Goal: Transaction & Acquisition: Purchase product/service

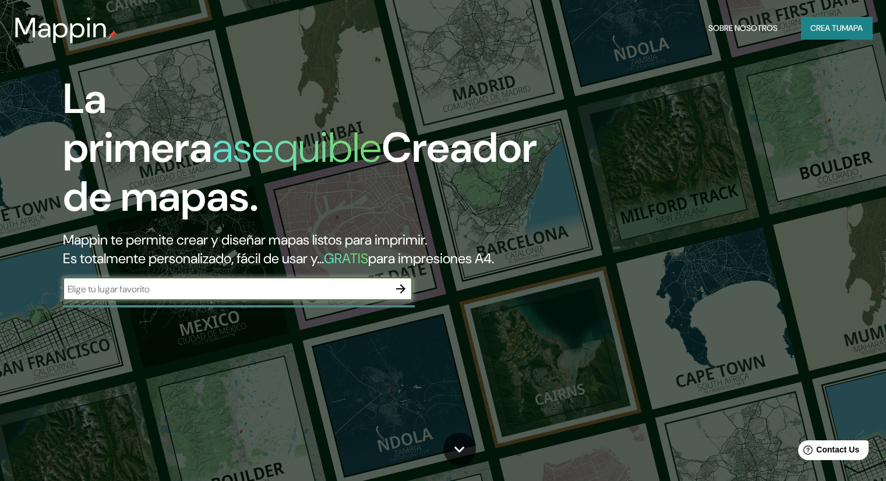
click at [192, 296] on input "text" at bounding box center [226, 288] width 326 height 13
type input "[GEOGRAPHIC_DATA]"
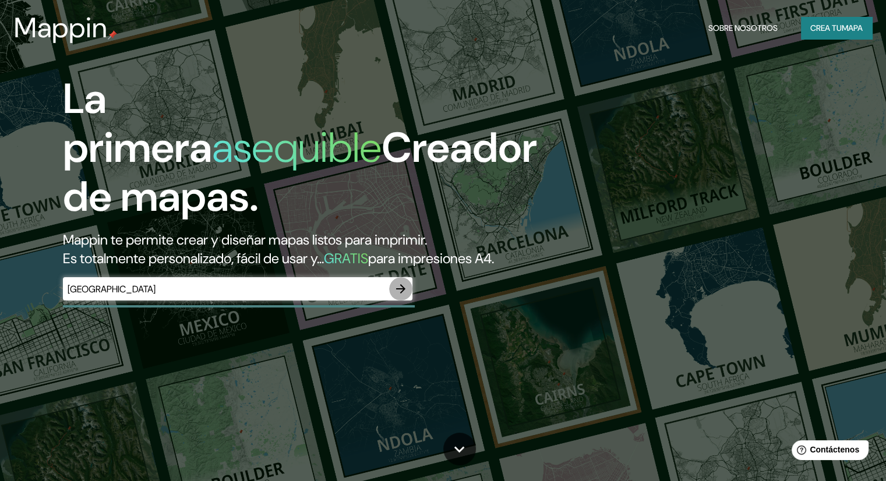
click at [399, 296] on icon "button" at bounding box center [401, 289] width 14 height 14
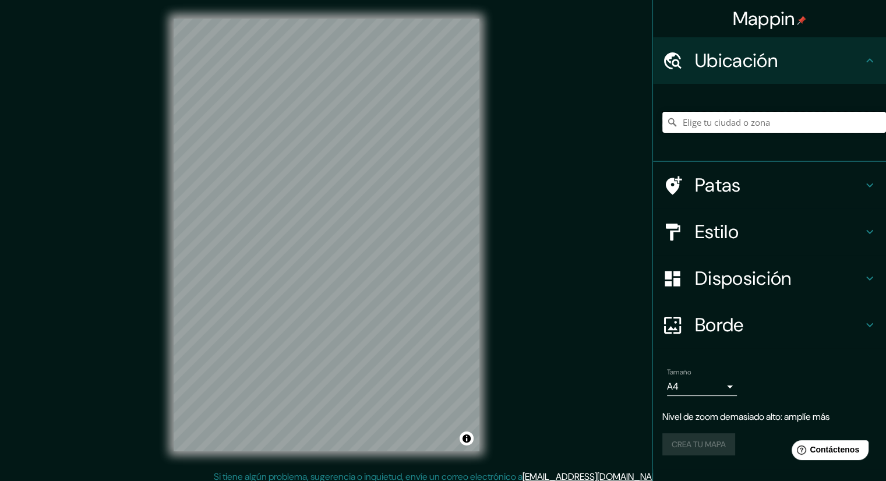
click at [764, 123] on input "Elige tu ciudad o zona" at bounding box center [774, 122] width 224 height 21
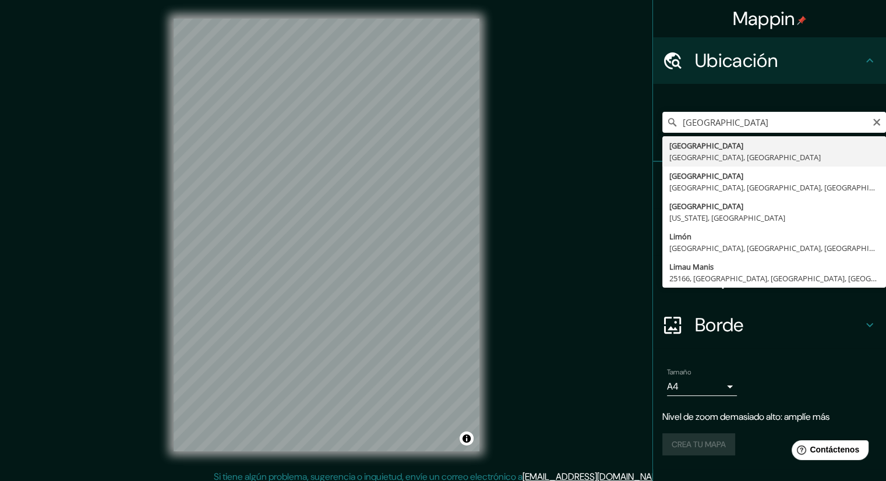
type input "[GEOGRAPHIC_DATA], [GEOGRAPHIC_DATA], [GEOGRAPHIC_DATA]"
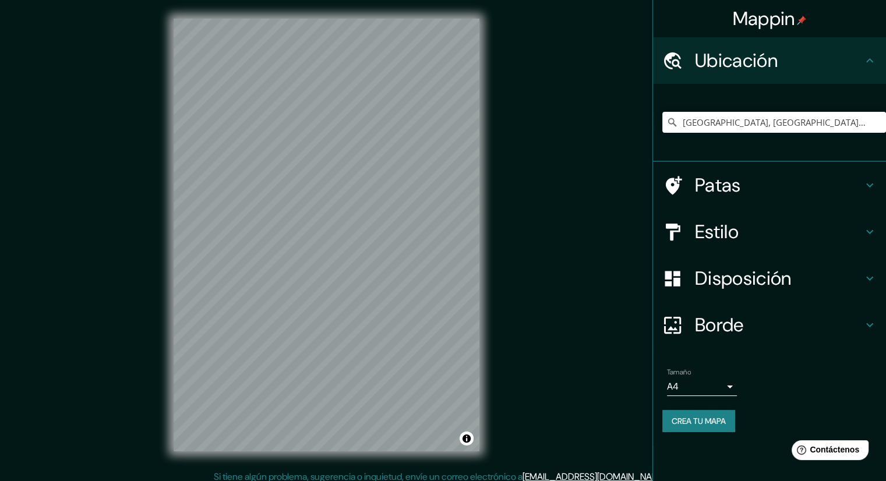
click at [751, 179] on h4 "Patas" at bounding box center [779, 185] width 168 height 23
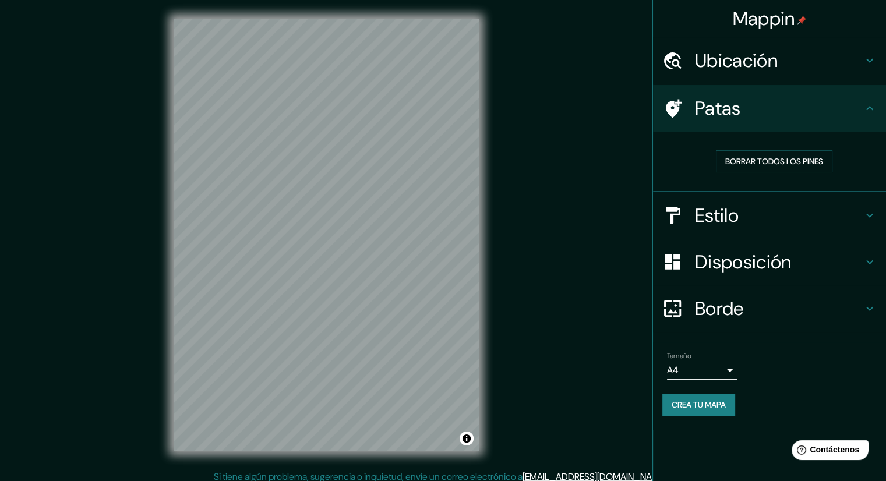
click at [800, 109] on h4 "Patas" at bounding box center [779, 108] width 168 height 23
click at [750, 226] on h4 "Estilo" at bounding box center [779, 215] width 168 height 23
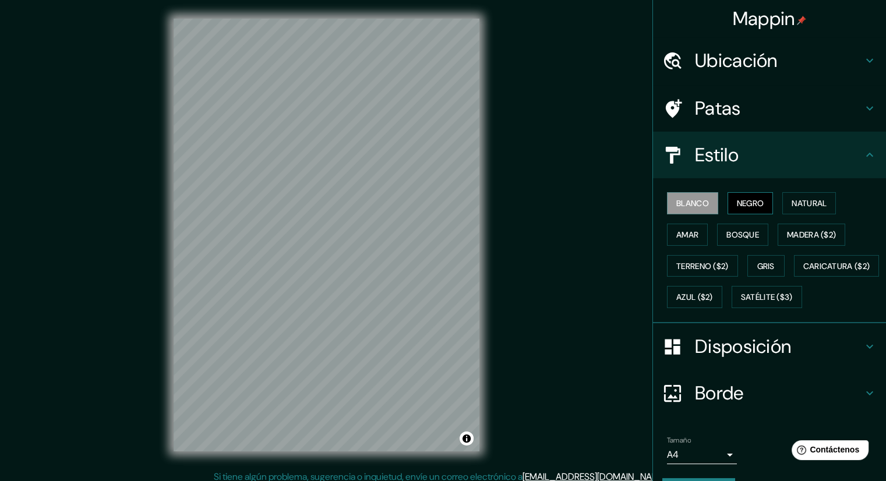
click at [740, 198] on font "Negro" at bounding box center [750, 203] width 27 height 10
click at [705, 204] on button "Blanco" at bounding box center [692, 203] width 51 height 22
click at [807, 192] on button "Natural" at bounding box center [809, 203] width 54 height 22
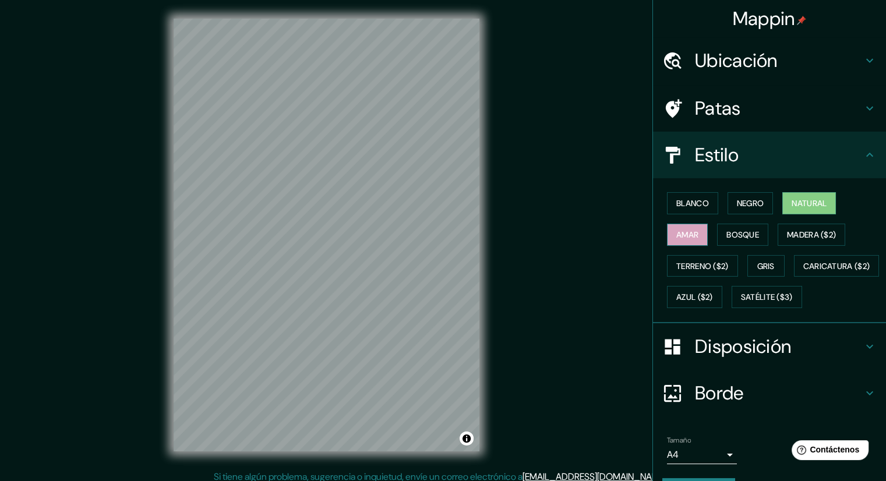
click at [680, 227] on font "Amar" at bounding box center [687, 234] width 22 height 15
click at [744, 231] on font "Bosque" at bounding box center [742, 234] width 33 height 10
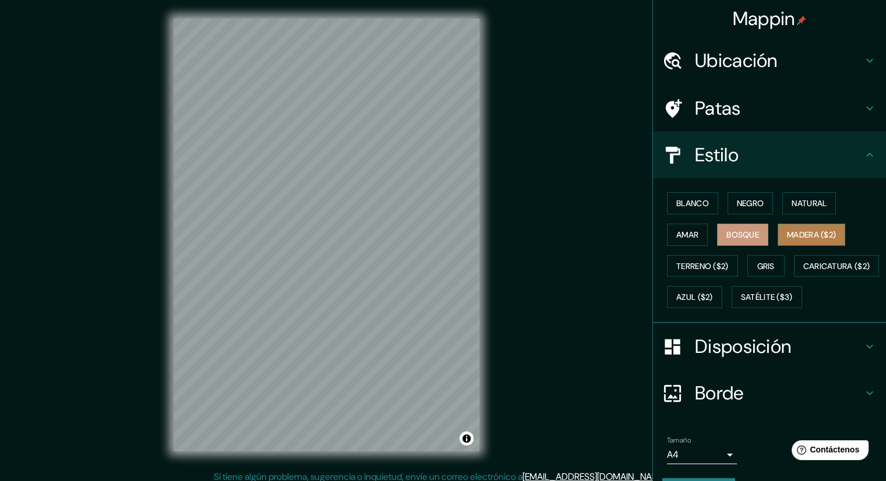
click at [808, 235] on font "Madera ($2)" at bounding box center [811, 234] width 49 height 10
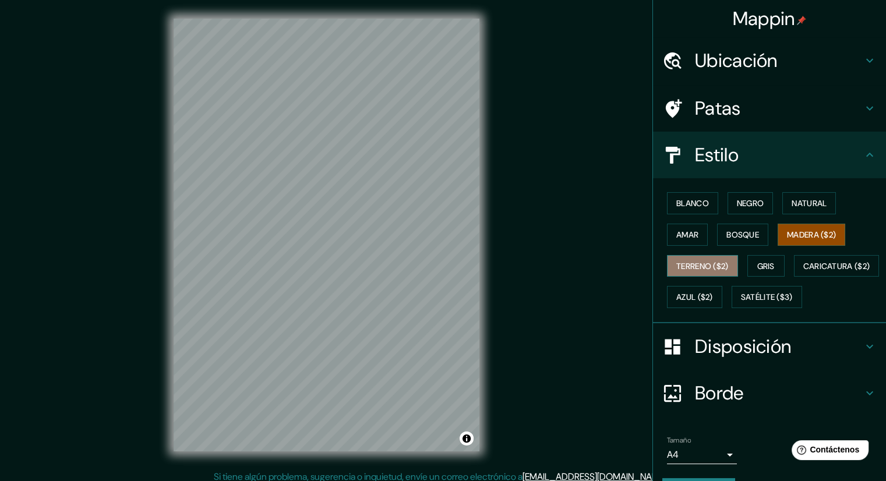
click at [706, 263] on font "Terreno ($2)" at bounding box center [702, 266] width 52 height 10
click at [762, 264] on font "Gris" at bounding box center [765, 266] width 17 height 10
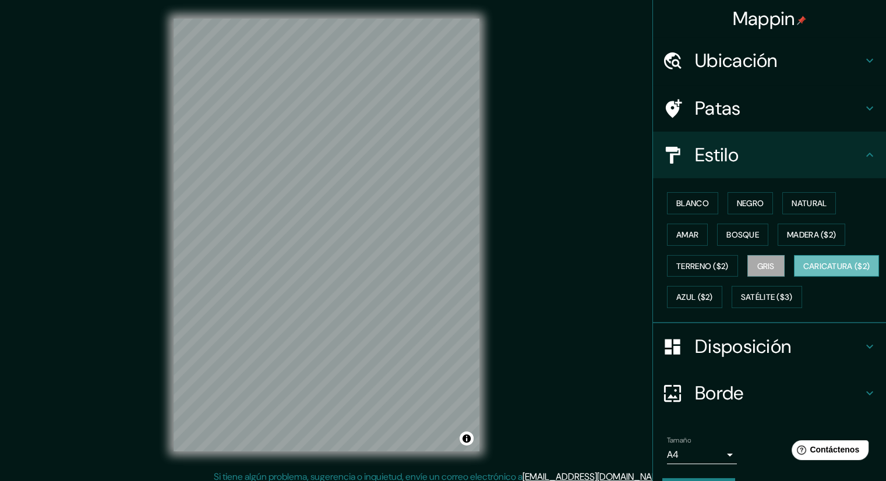
click at [803, 271] on font "Caricatura ($2)" at bounding box center [836, 266] width 67 height 10
click at [713, 289] on font "Azul ($2)" at bounding box center [694, 296] width 37 height 15
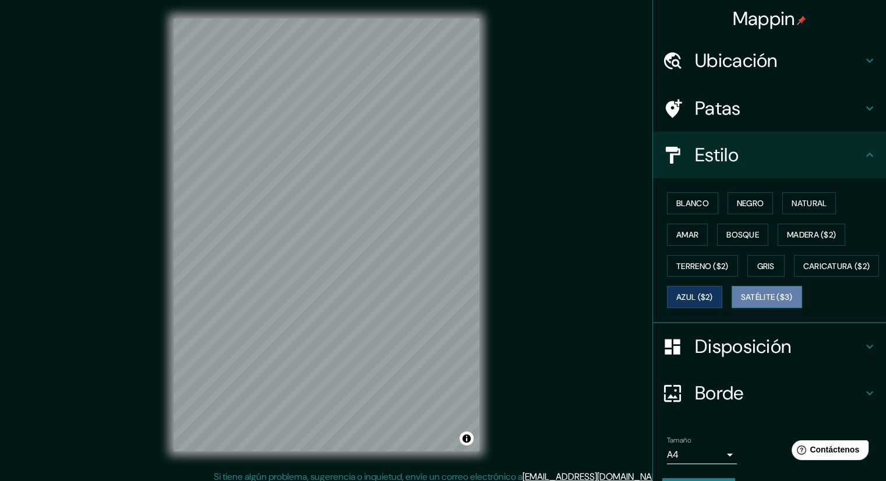
click at [741, 303] on font "Satélite ($3)" at bounding box center [767, 297] width 52 height 10
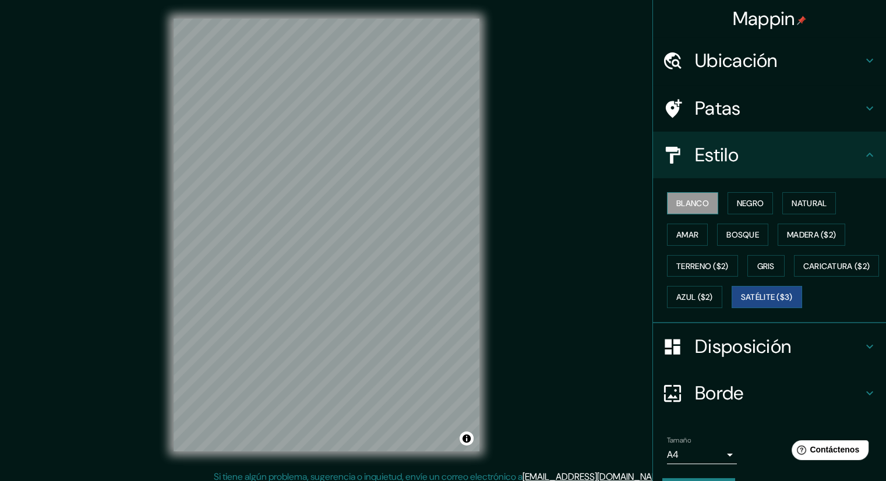
click at [694, 196] on font "Blanco" at bounding box center [692, 203] width 33 height 15
click at [738, 200] on font "Negro" at bounding box center [750, 203] width 27 height 10
click at [693, 209] on font "Blanco" at bounding box center [692, 203] width 33 height 15
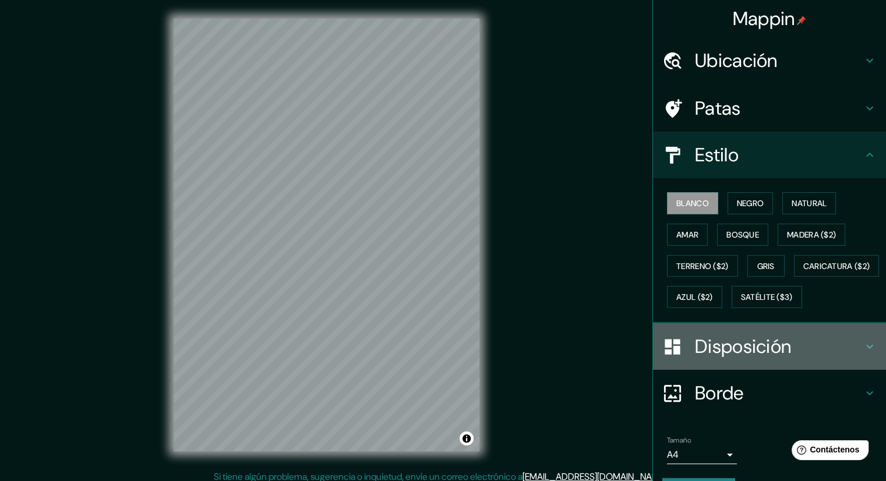
click at [751, 359] on font "Disposición" at bounding box center [743, 346] width 96 height 24
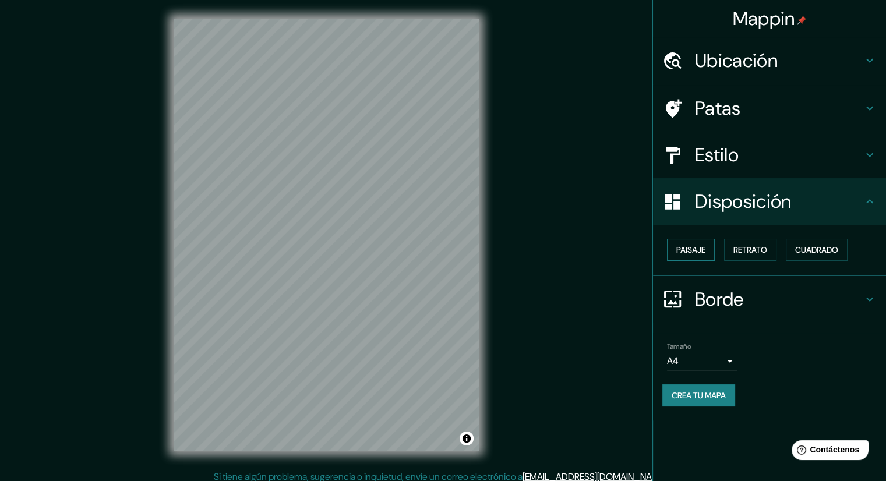
click at [690, 248] on font "Paisaje" at bounding box center [690, 250] width 29 height 10
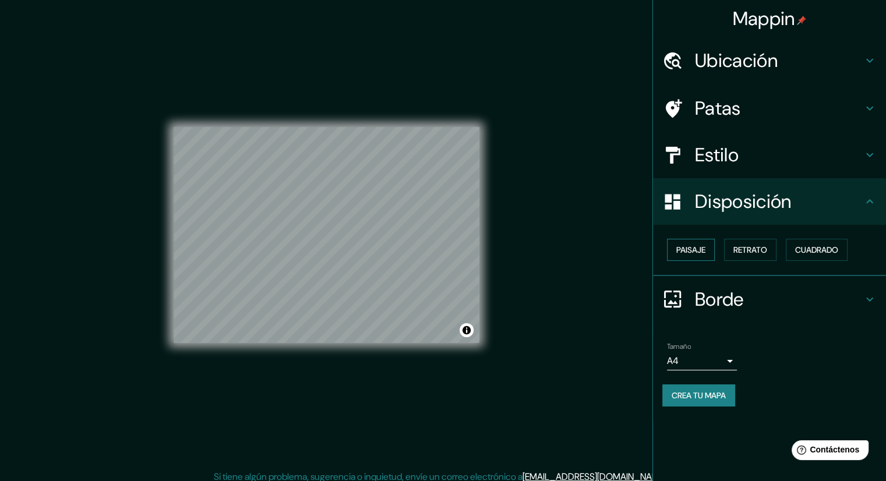
click at [704, 248] on font "Paisaje" at bounding box center [690, 250] width 29 height 10
click at [776, 246] on button "Retrato" at bounding box center [750, 250] width 52 height 22
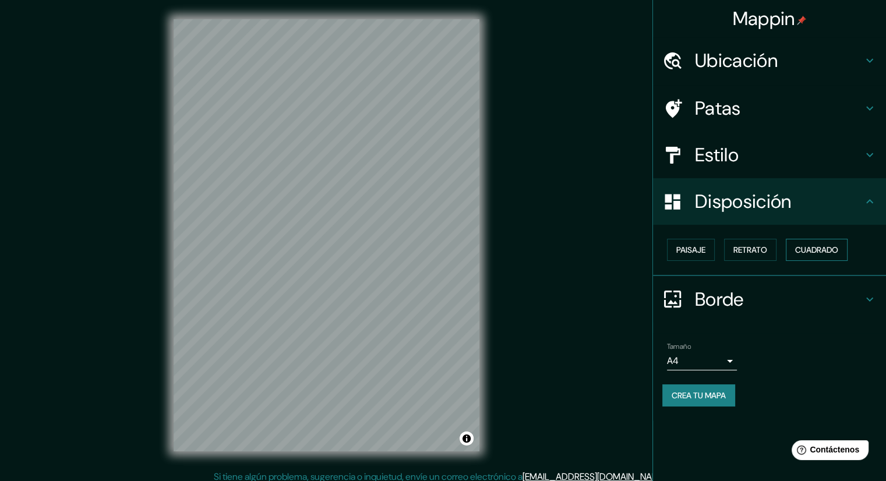
click at [818, 246] on font "Cuadrado" at bounding box center [816, 250] width 43 height 10
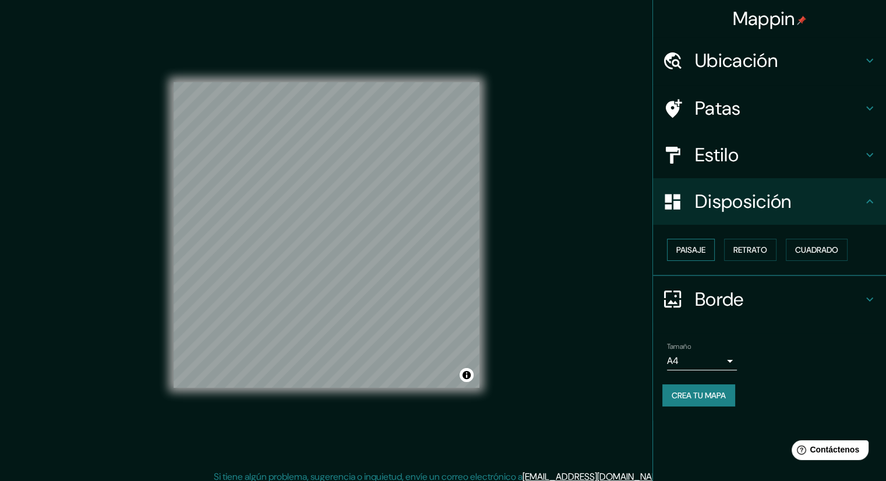
click at [682, 251] on font "Paisaje" at bounding box center [690, 250] width 29 height 10
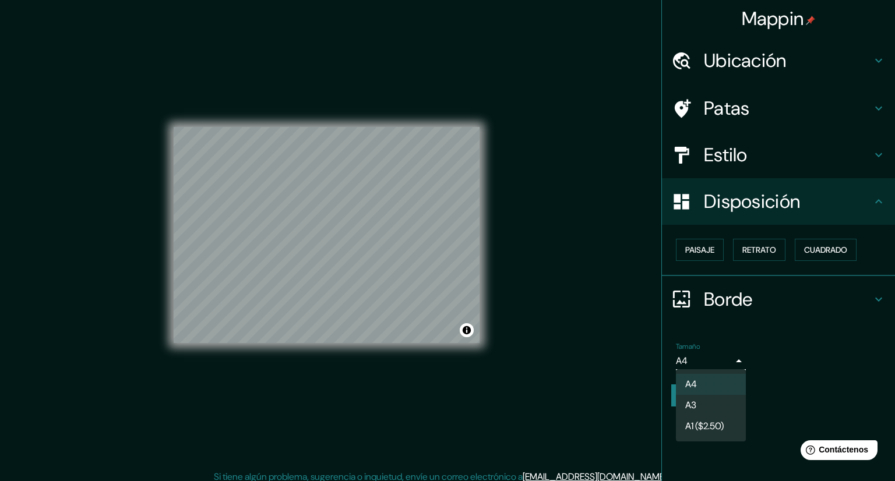
click at [722, 368] on body "Mappin Ubicación [GEOGRAPHIC_DATA], [GEOGRAPHIC_DATA], [GEOGRAPHIC_DATA] Patas …" at bounding box center [447, 240] width 895 height 481
click at [710, 408] on li "A3" at bounding box center [711, 406] width 70 height 22
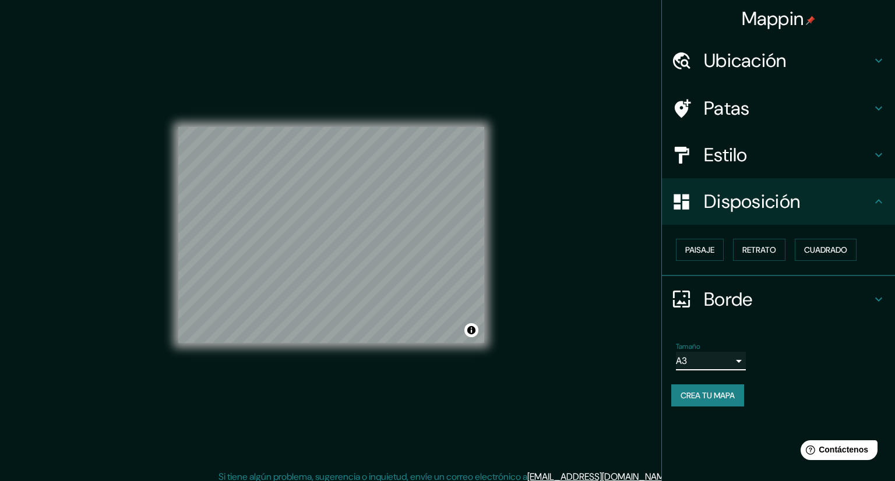
type input "a4"
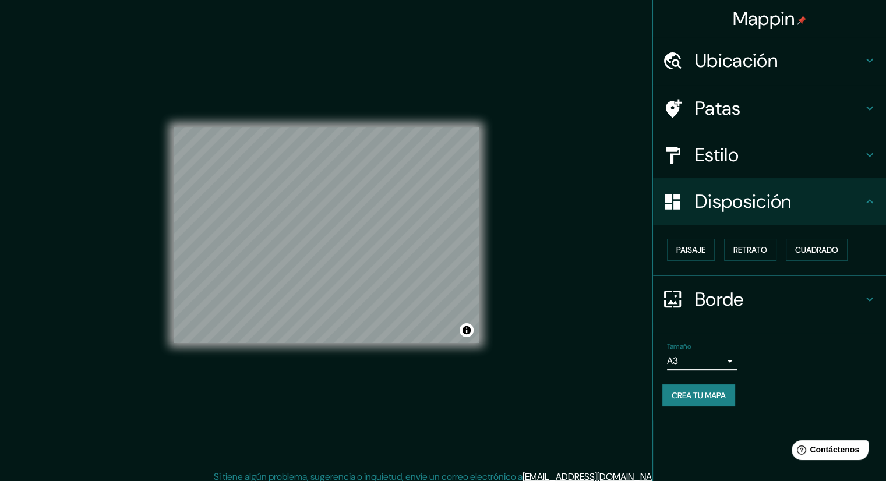
click at [733, 304] on font "Borde" at bounding box center [719, 299] width 49 height 24
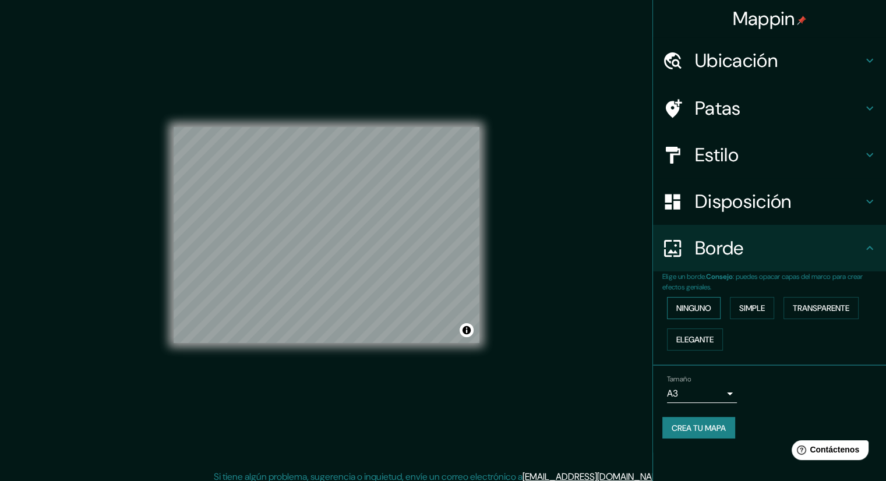
click at [708, 304] on font "Ninguno" at bounding box center [693, 308] width 35 height 10
click at [756, 303] on font "Simple" at bounding box center [752, 308] width 26 height 10
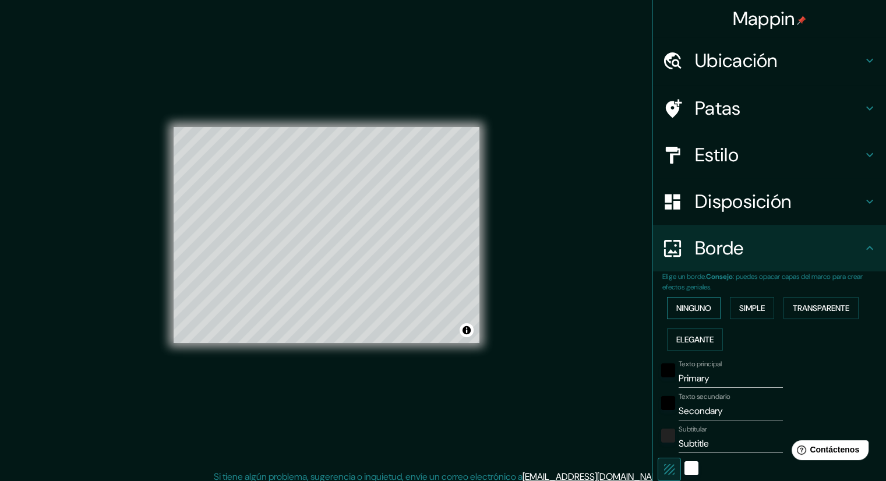
click at [690, 310] on font "Ninguno" at bounding box center [693, 308] width 35 height 10
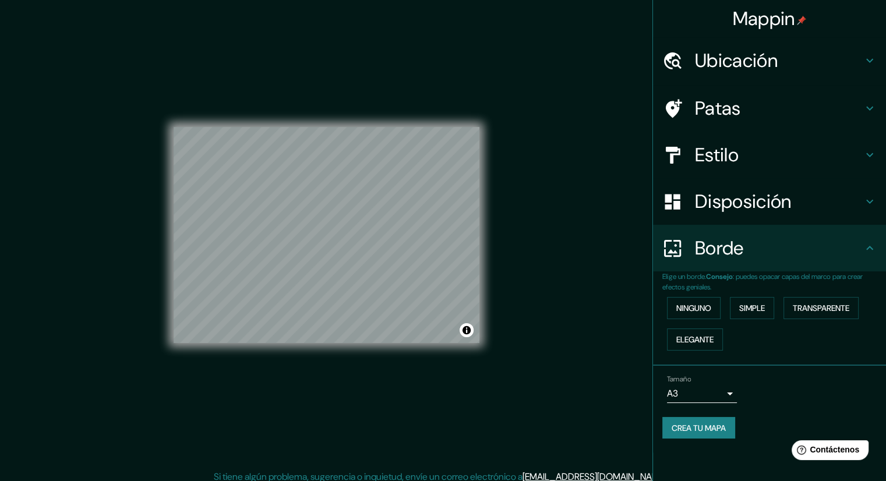
click at [737, 121] on div "Patas" at bounding box center [769, 108] width 233 height 47
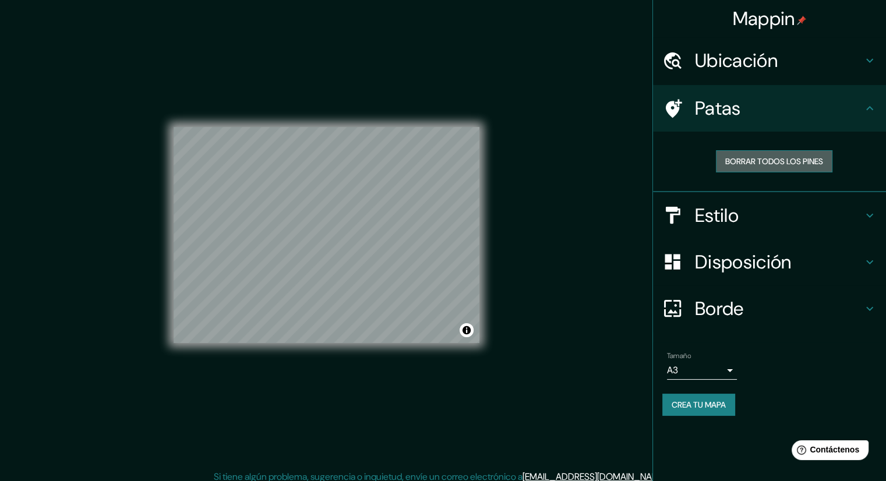
click at [759, 164] on font "Borrar todos los pines" at bounding box center [774, 161] width 98 height 10
click at [773, 167] on font "Borrar todos los pines" at bounding box center [774, 161] width 98 height 15
click at [672, 112] on icon at bounding box center [674, 108] width 16 height 19
click at [860, 103] on h4 "Patas" at bounding box center [779, 108] width 168 height 23
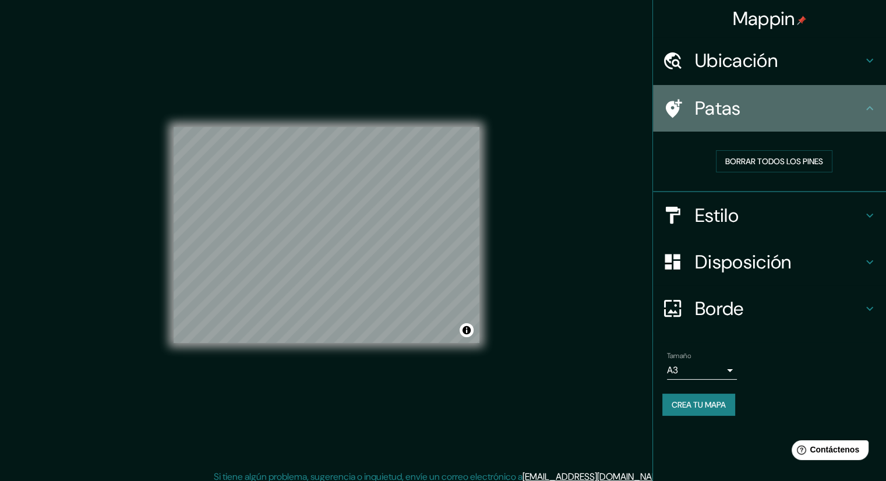
click at [865, 108] on icon at bounding box center [870, 108] width 14 height 14
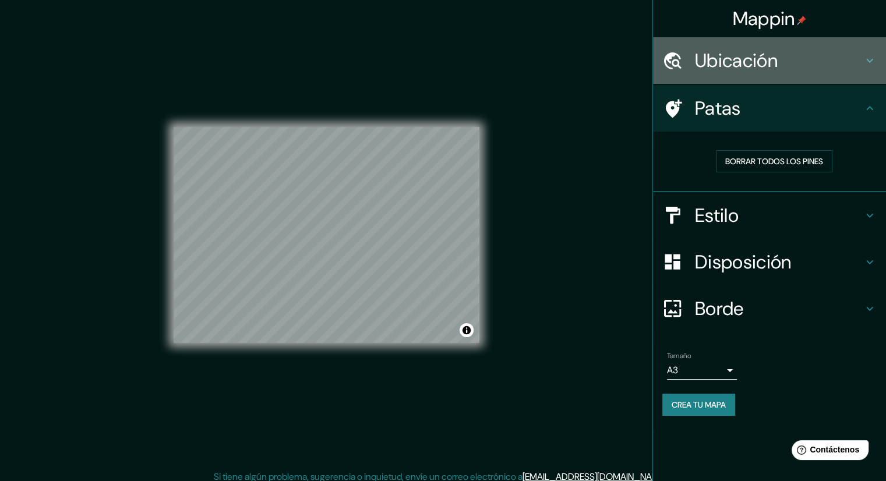
click at [800, 70] on h4 "Ubicación" at bounding box center [779, 60] width 168 height 23
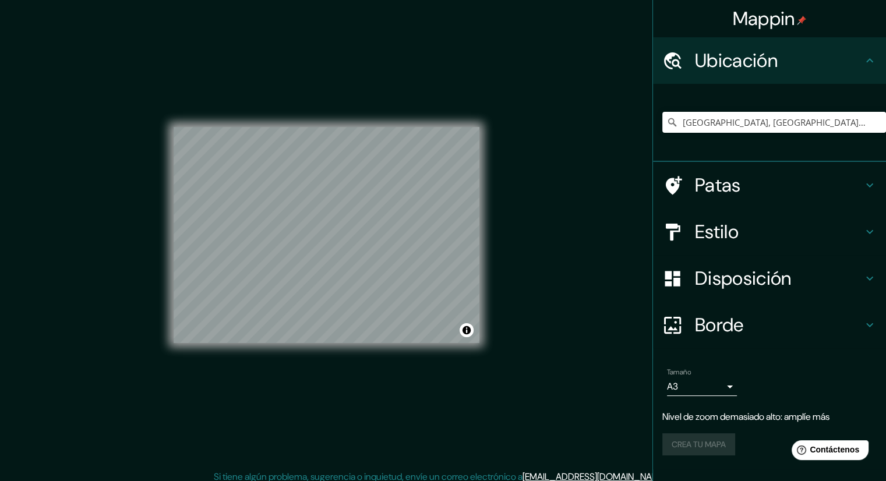
click at [744, 36] on div "Mappin" at bounding box center [769, 18] width 233 height 37
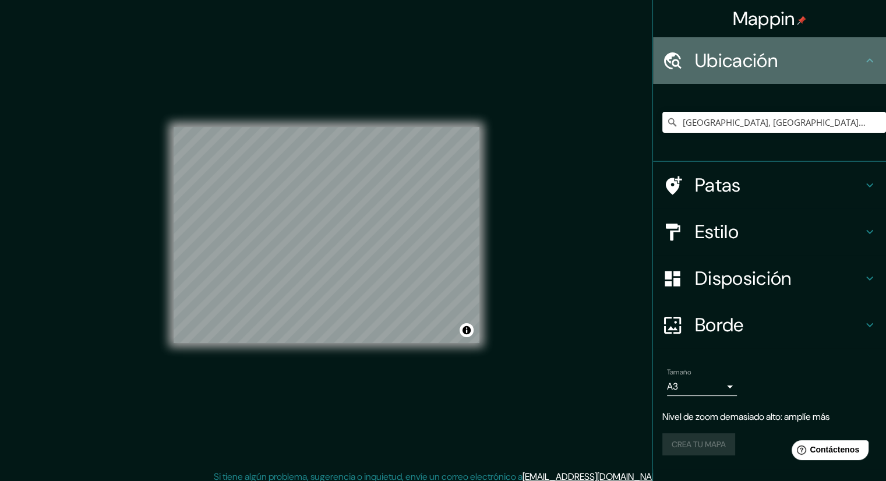
click at [719, 59] on font "Ubicación" at bounding box center [736, 60] width 83 height 24
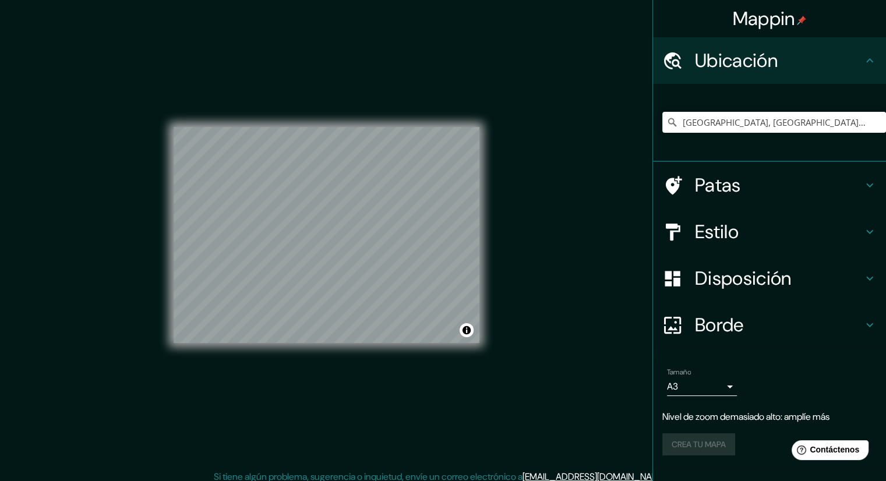
click at [759, 250] on div "Estilo" at bounding box center [769, 231] width 233 height 47
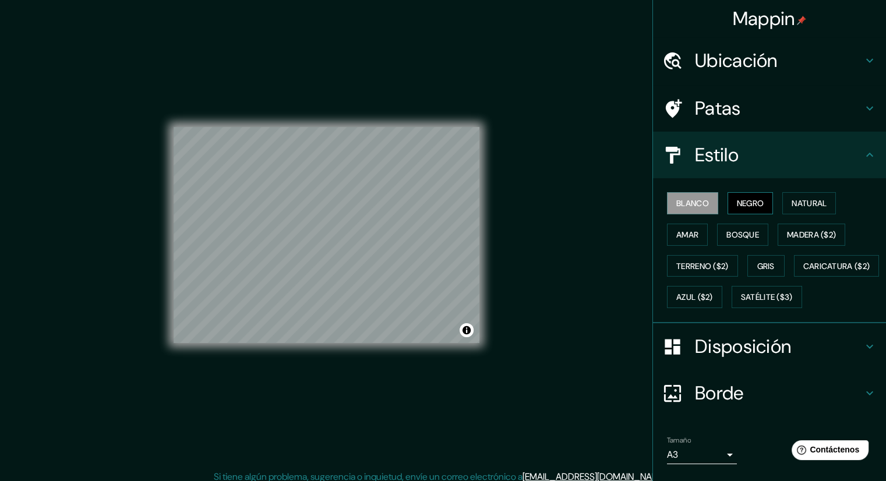
click at [737, 204] on font "Negro" at bounding box center [750, 203] width 27 height 10
click at [814, 194] on button "Natural" at bounding box center [809, 203] width 54 height 22
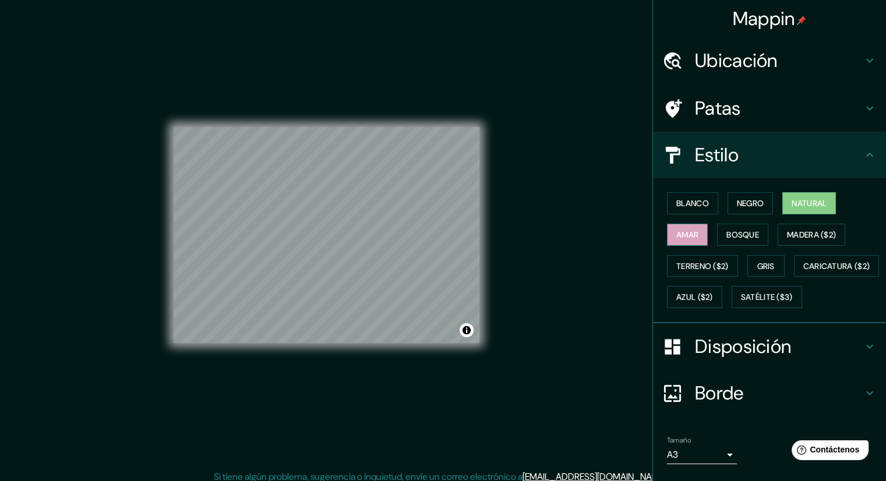
click at [667, 232] on button "Amar" at bounding box center [687, 235] width 41 height 22
click at [738, 231] on font "Bosque" at bounding box center [742, 234] width 33 height 10
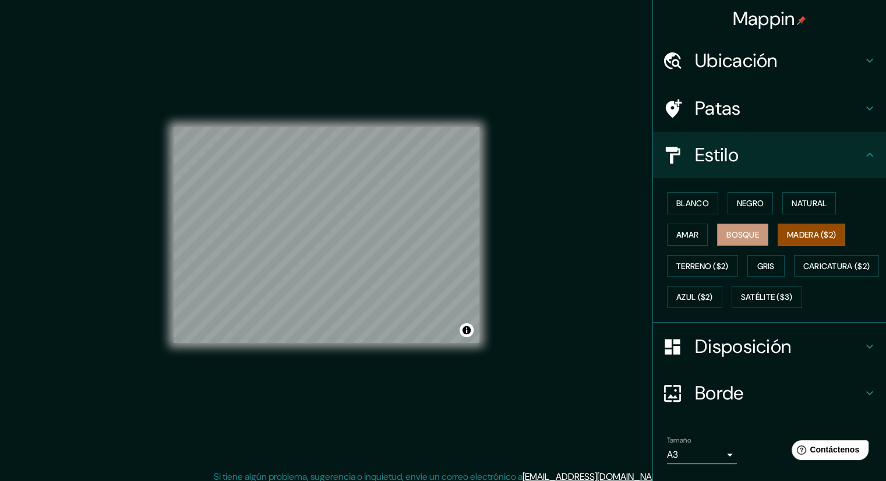
click at [839, 235] on button "Madera ($2)" at bounding box center [811, 235] width 68 height 22
click at [353, 232] on div at bounding box center [351, 227] width 9 height 9
click at [749, 100] on h4 "Patas" at bounding box center [779, 108] width 168 height 23
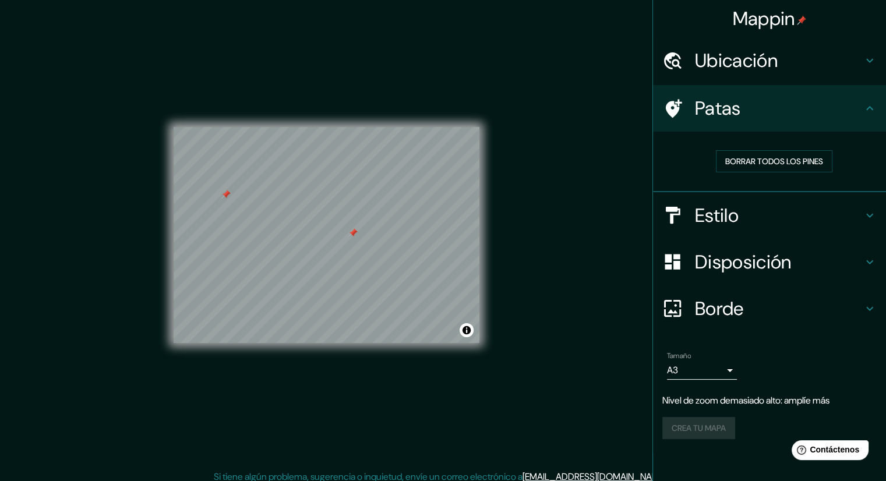
click at [765, 99] on h4 "Patas" at bounding box center [779, 108] width 168 height 23
click at [743, 199] on div "Estilo" at bounding box center [769, 215] width 233 height 47
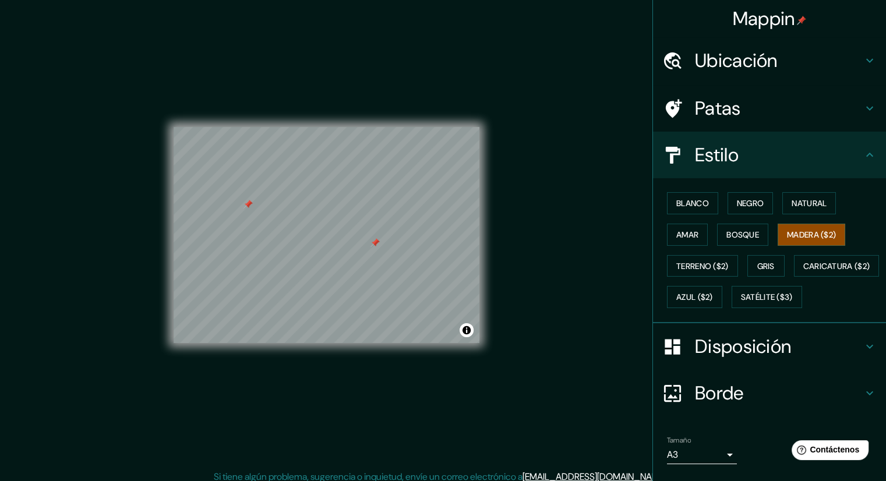
drag, startPoint x: 226, startPoint y: 197, endPoint x: 248, endPoint y: 207, distance: 24.2
click at [248, 207] on div at bounding box center [247, 204] width 9 height 9
click at [704, 197] on button "Blanco" at bounding box center [692, 203] width 51 height 22
click at [737, 201] on font "Negro" at bounding box center [750, 203] width 27 height 10
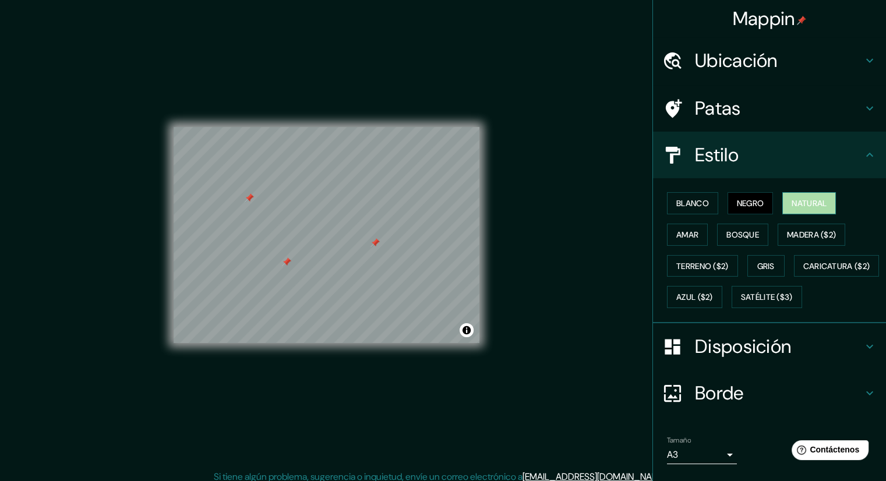
click at [783, 208] on button "Natural" at bounding box center [809, 203] width 54 height 22
click at [688, 236] on font "Amar" at bounding box center [687, 234] width 22 height 10
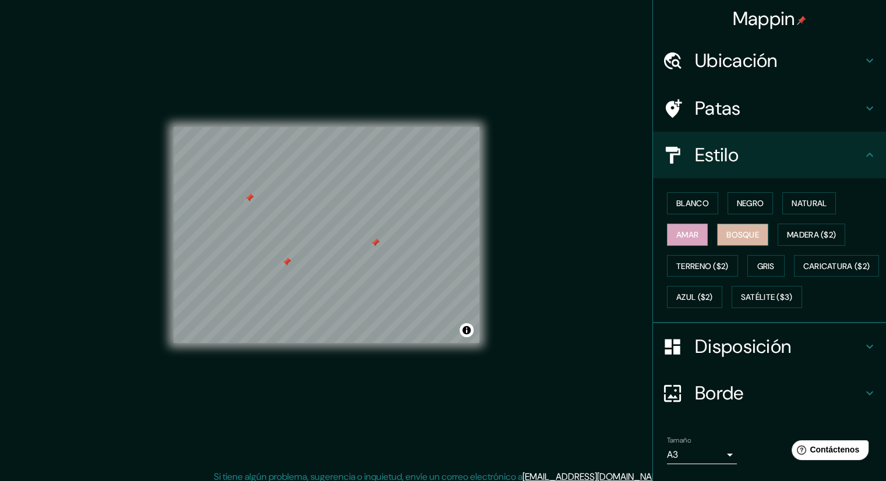
click at [731, 230] on font "Bosque" at bounding box center [742, 234] width 33 height 10
click at [787, 239] on font "Madera ($2)" at bounding box center [811, 234] width 49 height 15
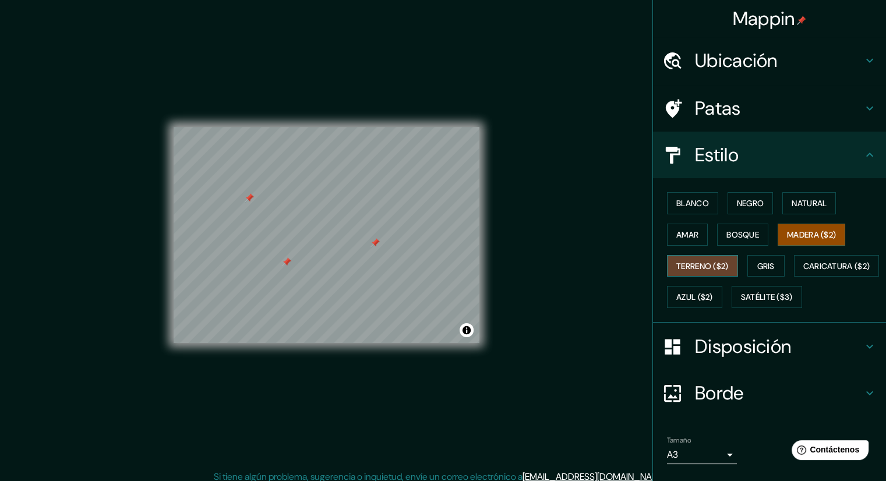
click at [713, 269] on font "Terreno ($2)" at bounding box center [702, 266] width 52 height 10
click at [757, 271] on font "Gris" at bounding box center [765, 266] width 17 height 15
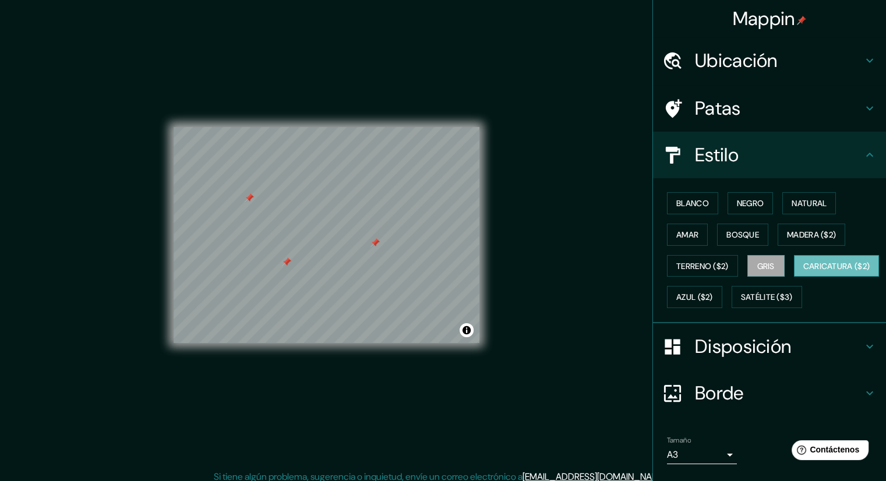
click at [803, 271] on font "Caricatura ($2)" at bounding box center [836, 266] width 67 height 10
click at [713, 301] on font "Azul ($2)" at bounding box center [694, 296] width 37 height 15
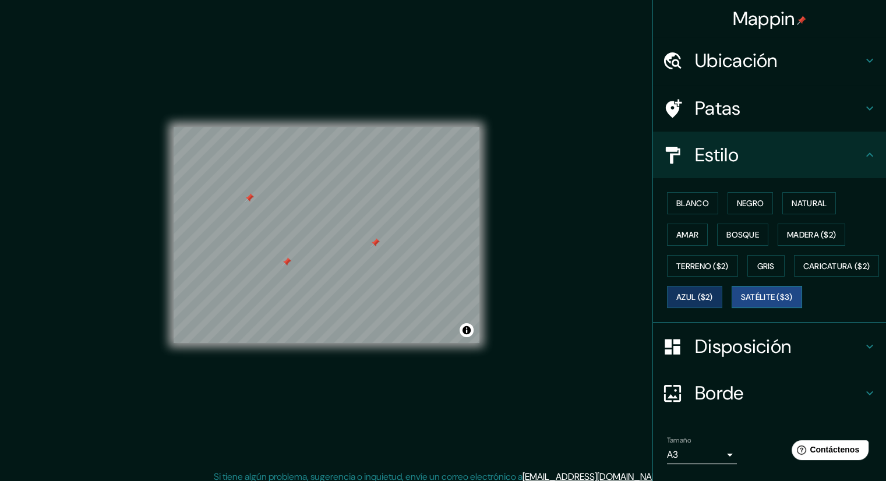
click at [741, 305] on font "Satélite ($3)" at bounding box center [767, 296] width 52 height 15
